Goal: Task Accomplishment & Management: Use online tool/utility

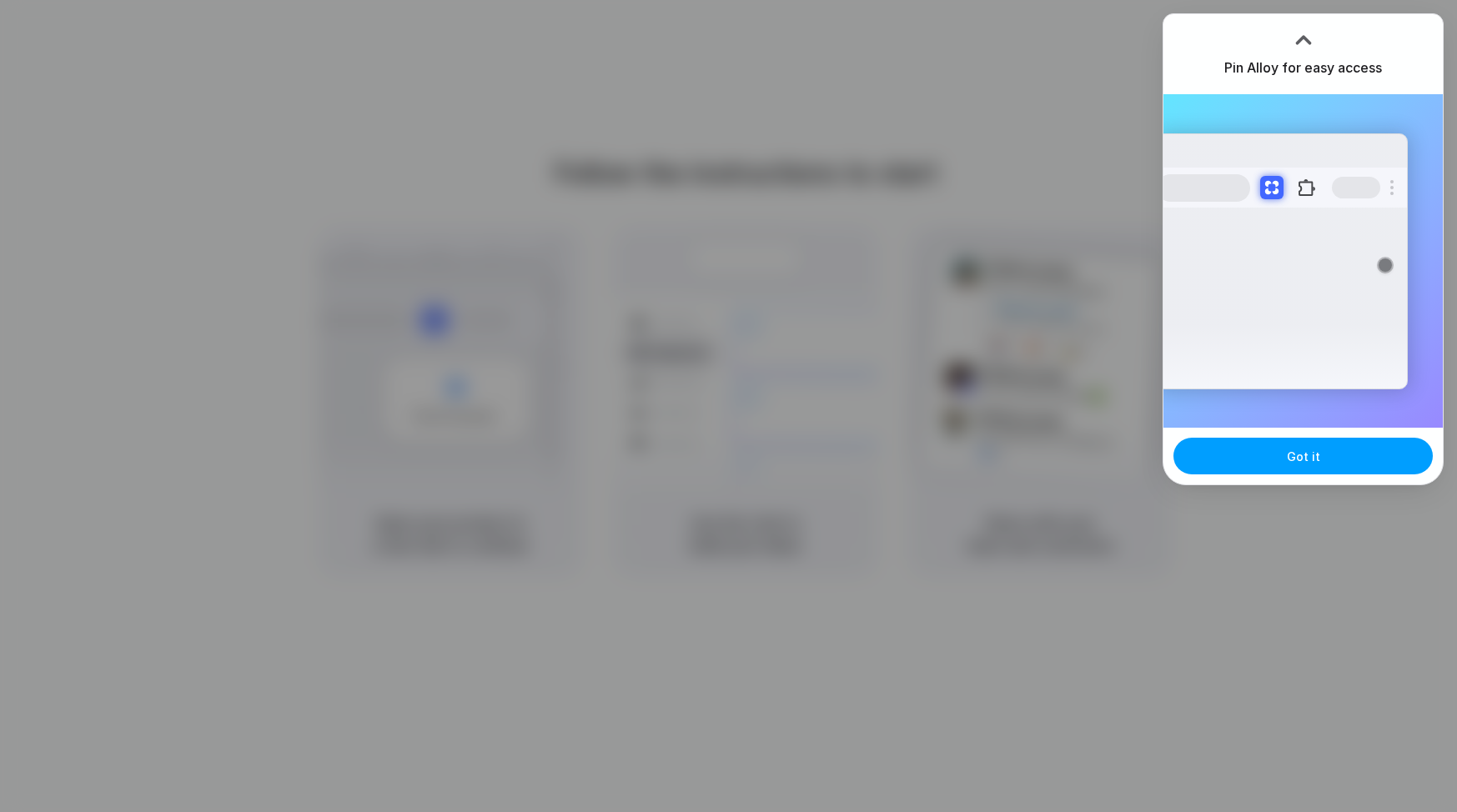
click at [1279, 465] on button "Got it" at bounding box center [1302, 456] width 259 height 37
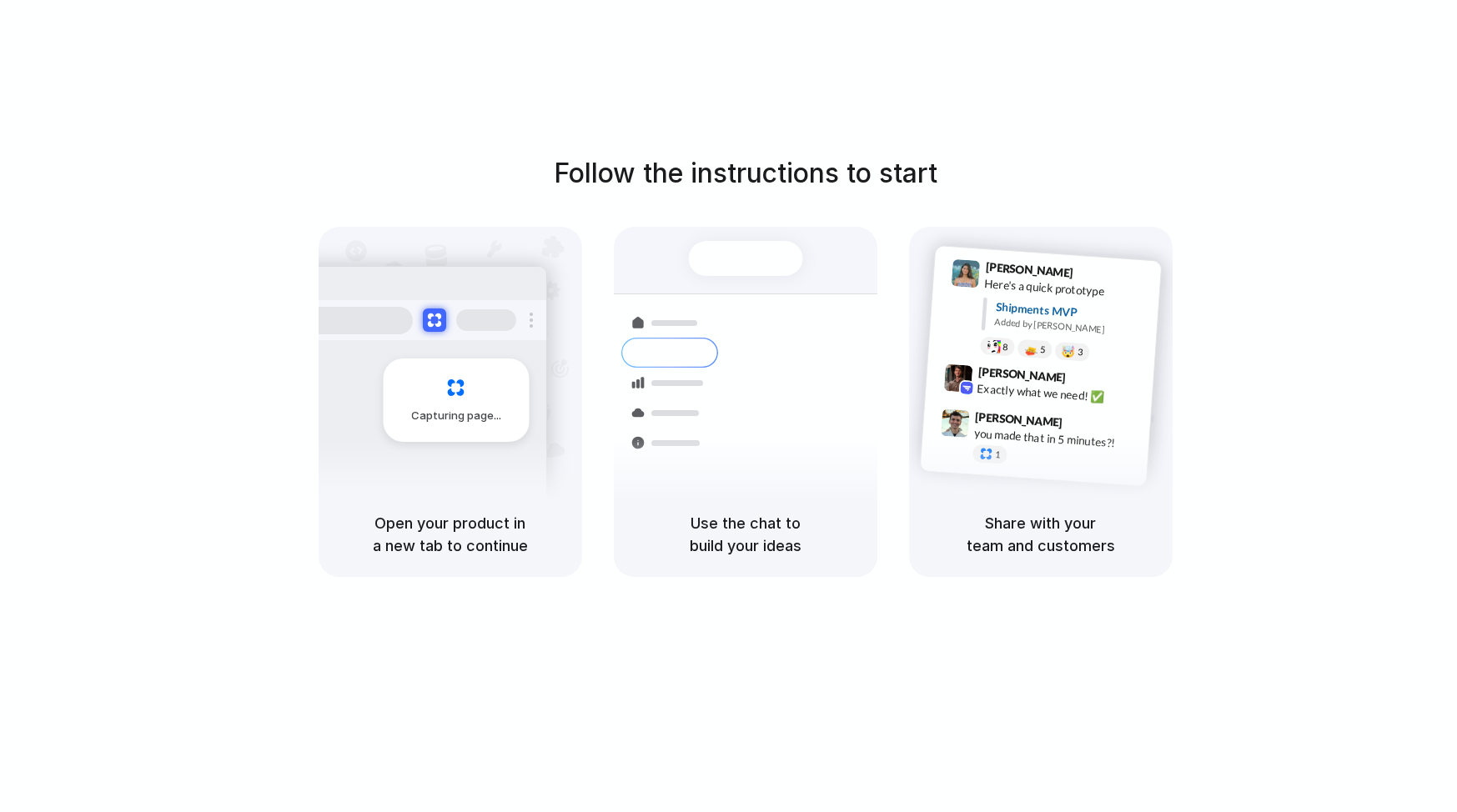
click at [1013, 105] on div "Follow the instructions to start Capturing page Open your product in a new tab …" at bounding box center [745, 423] width 1490 height 846
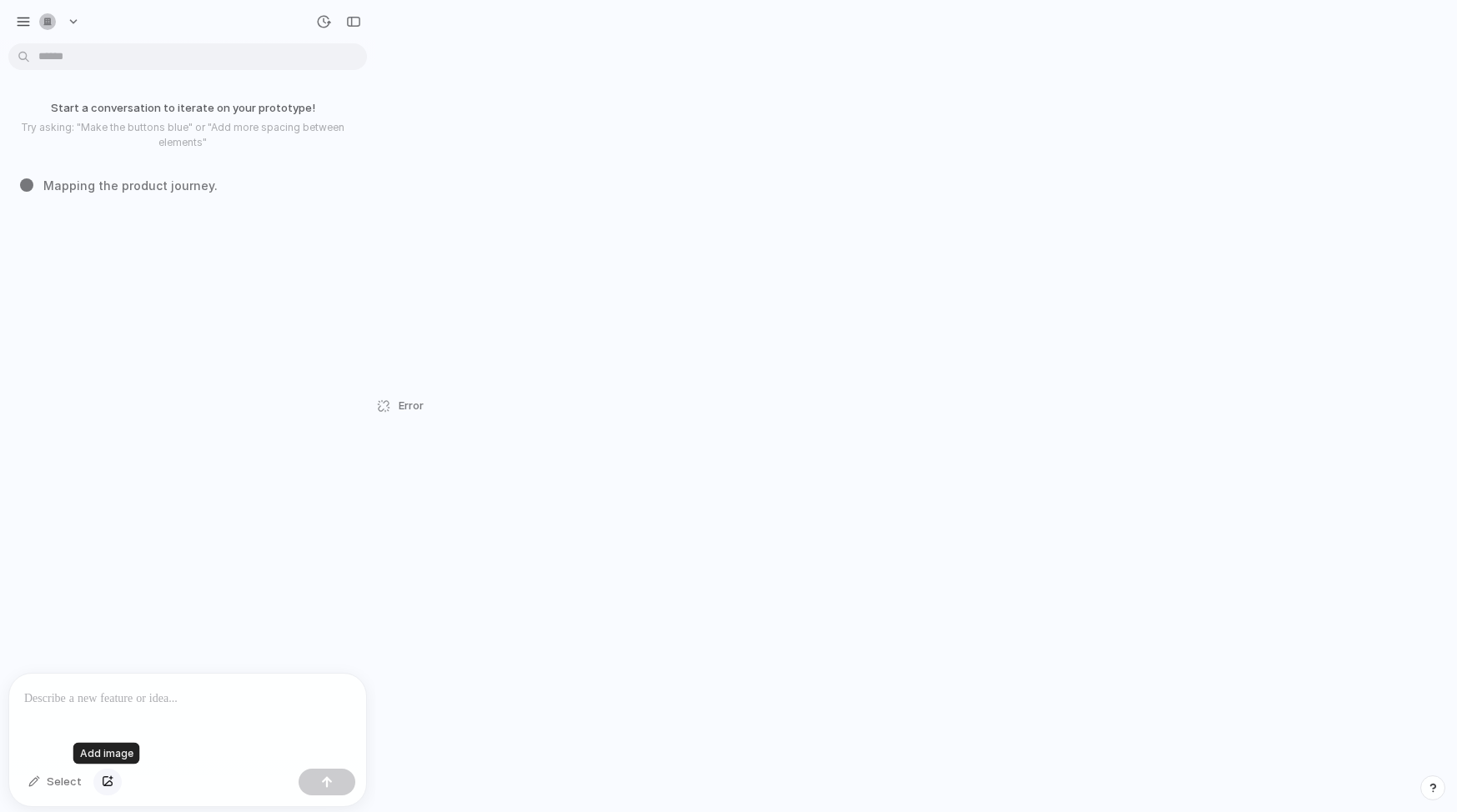
click at [101, 784] on div "button" at bounding box center [107, 783] width 11 height 10
click at [113, 784] on button "button" at bounding box center [107, 783] width 28 height 27
click at [122, 594] on div at bounding box center [188, 609] width 357 height 88
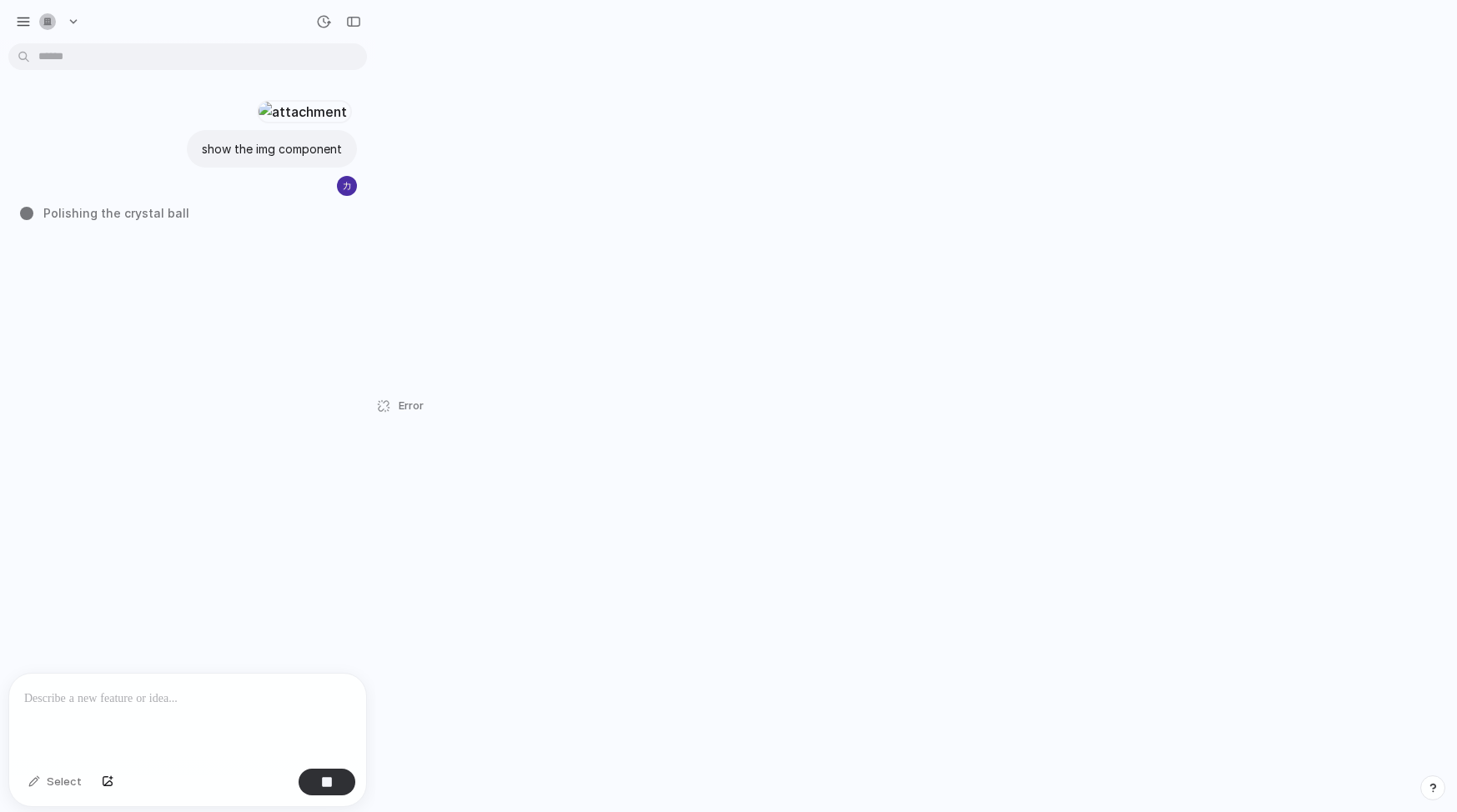
click at [219, 704] on div at bounding box center [188, 717] width 357 height 88
